Goal: Task Accomplishment & Management: Use online tool/utility

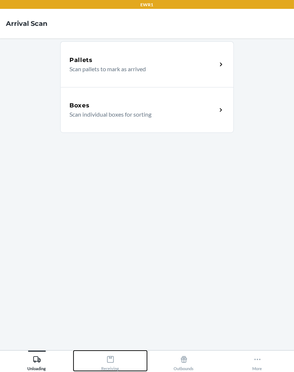
click at [120, 371] on button "Receiving" at bounding box center [109, 361] width 73 height 20
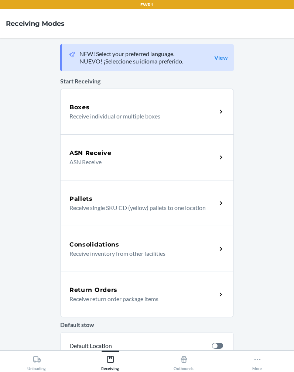
click at [182, 113] on p "Receive individual or multiple boxes" at bounding box center [139, 116] width 141 height 9
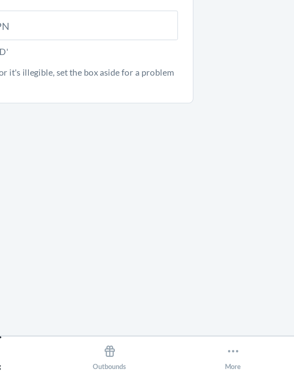
scroll to position [51, 0]
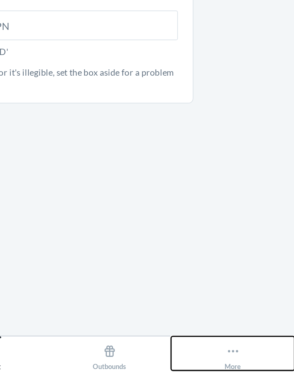
click at [261, 357] on div "More" at bounding box center [257, 361] width 10 height 18
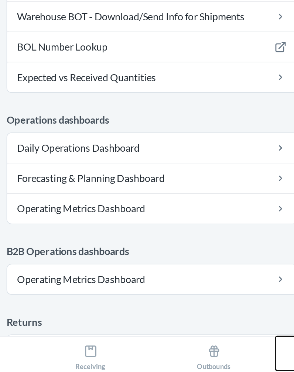
scroll to position [280, 0]
